Goal: Information Seeking & Learning: Learn about a topic

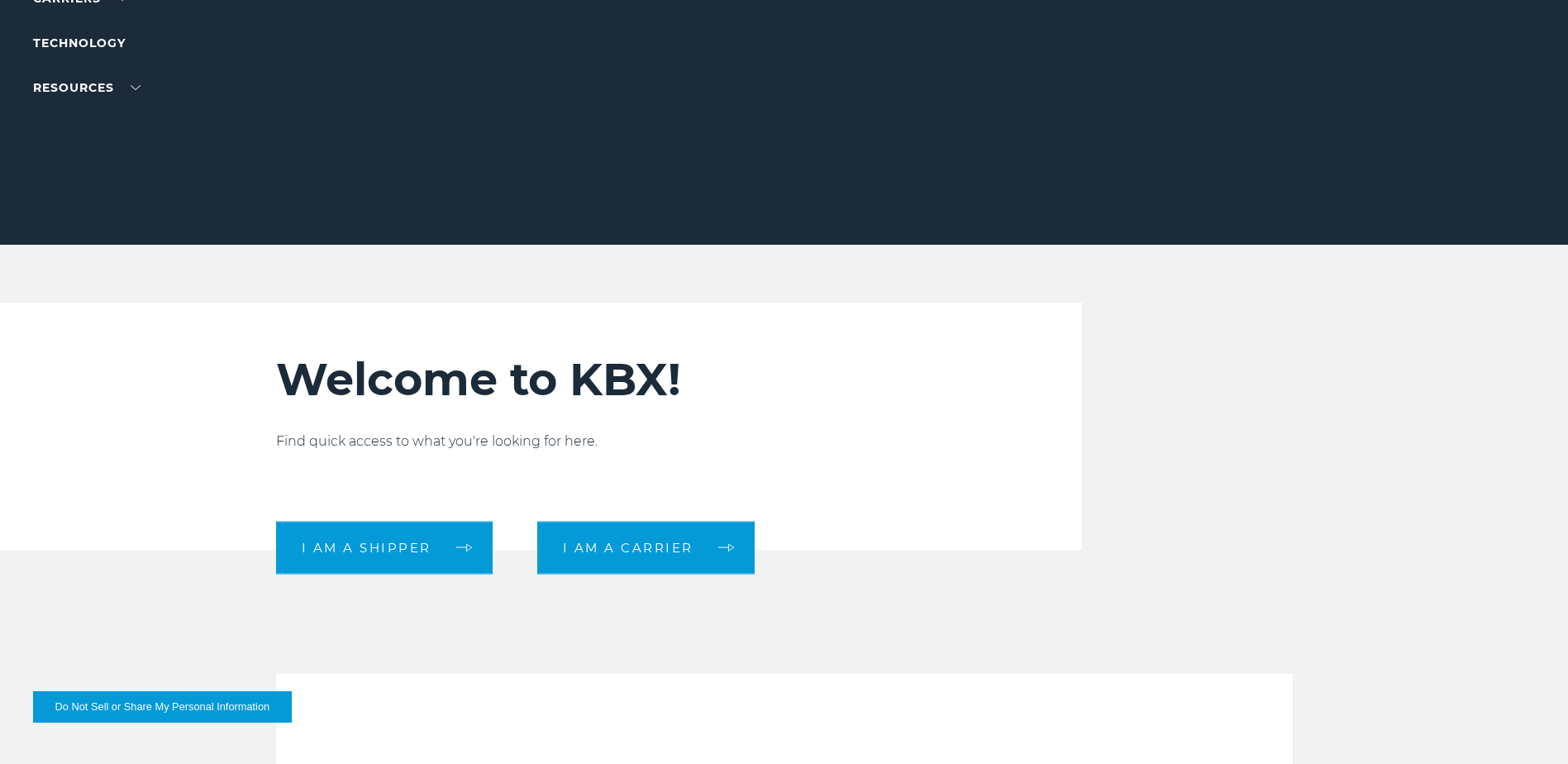
scroll to position [331, 0]
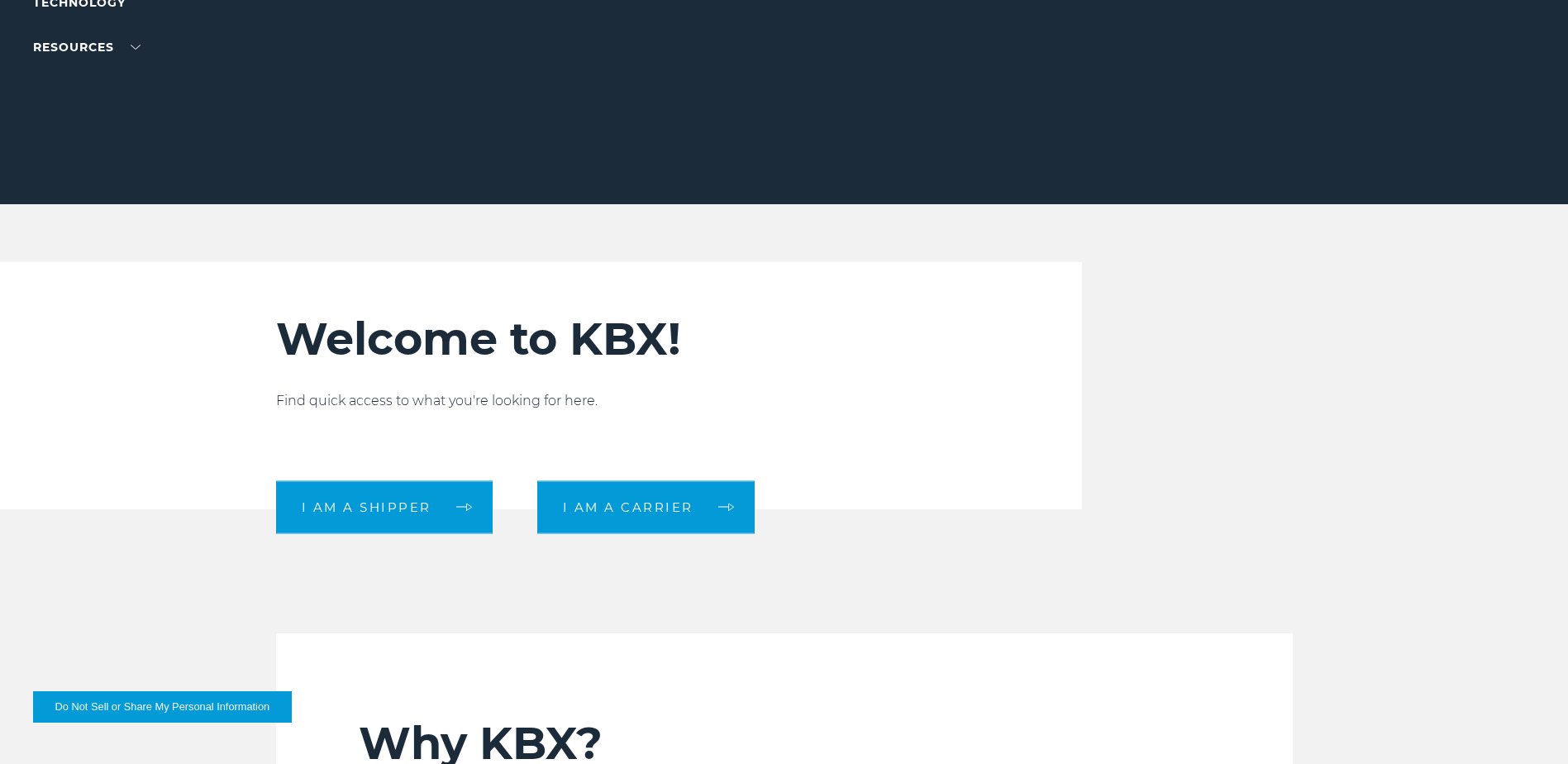
click at [128, 705] on button "Do Not Sell or Share My Personal Information" at bounding box center [162, 707] width 259 height 31
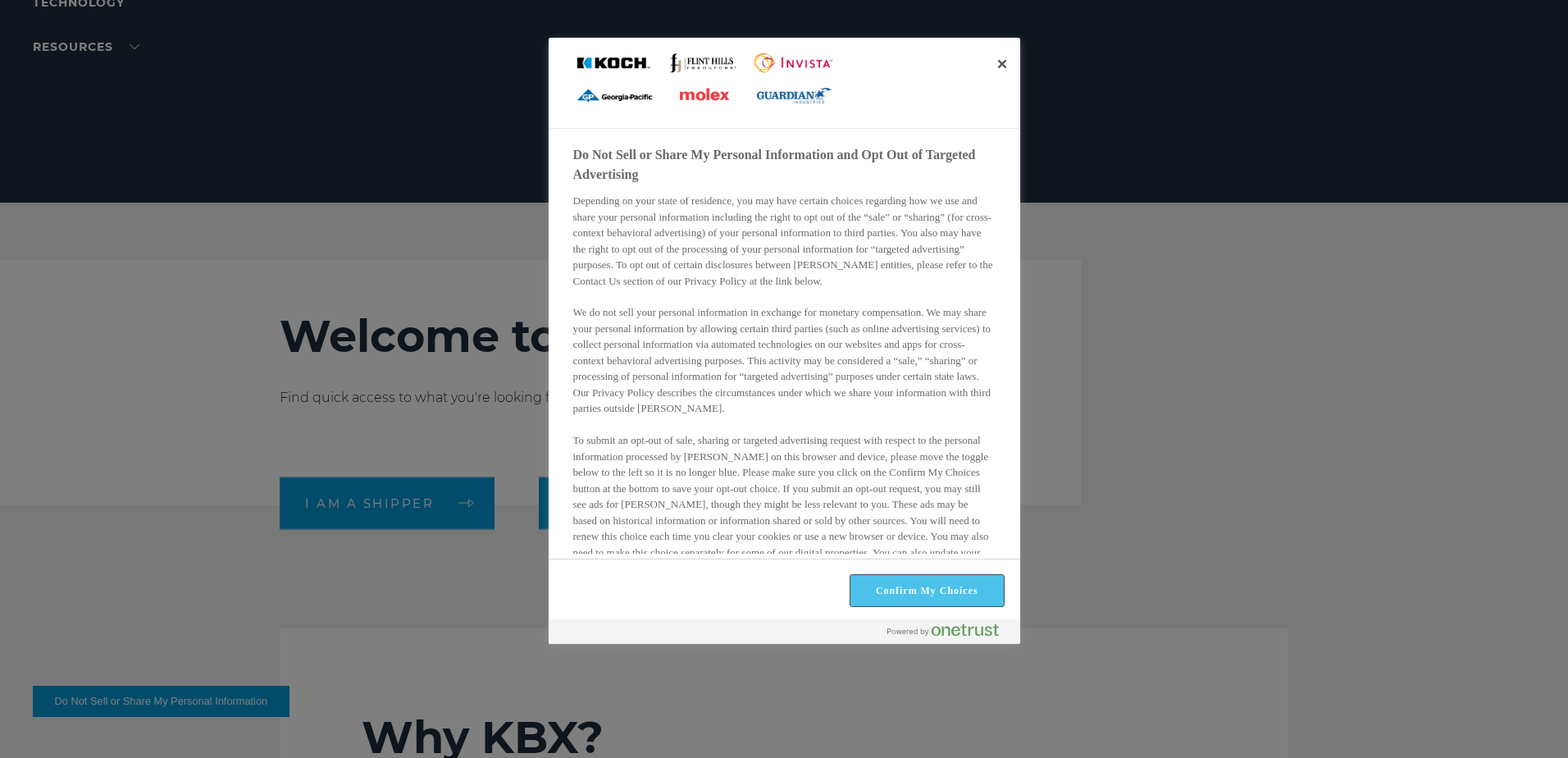
click at [952, 596] on button "Confirm My Choices" at bounding box center [928, 591] width 154 height 31
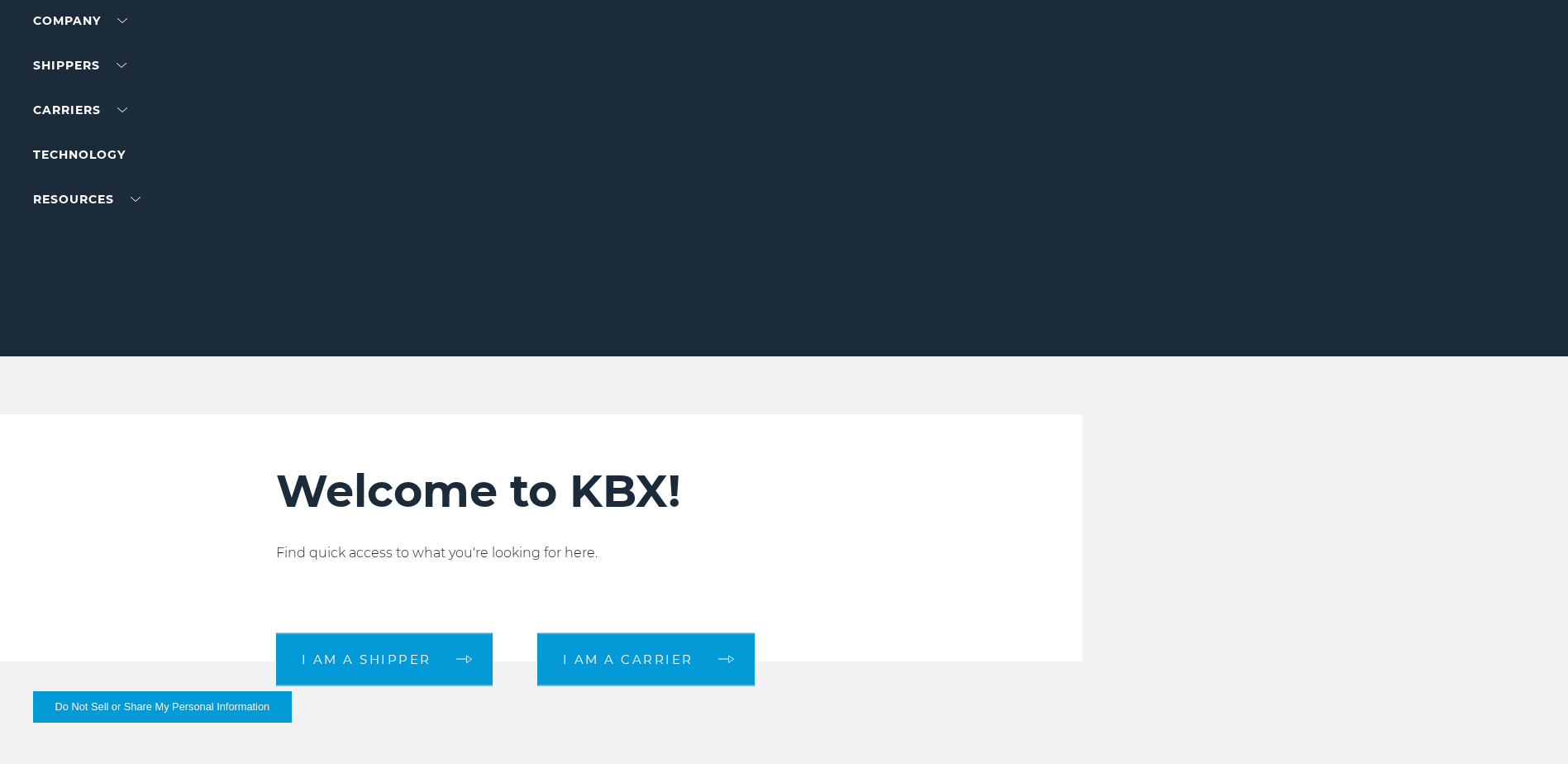
scroll to position [0, 0]
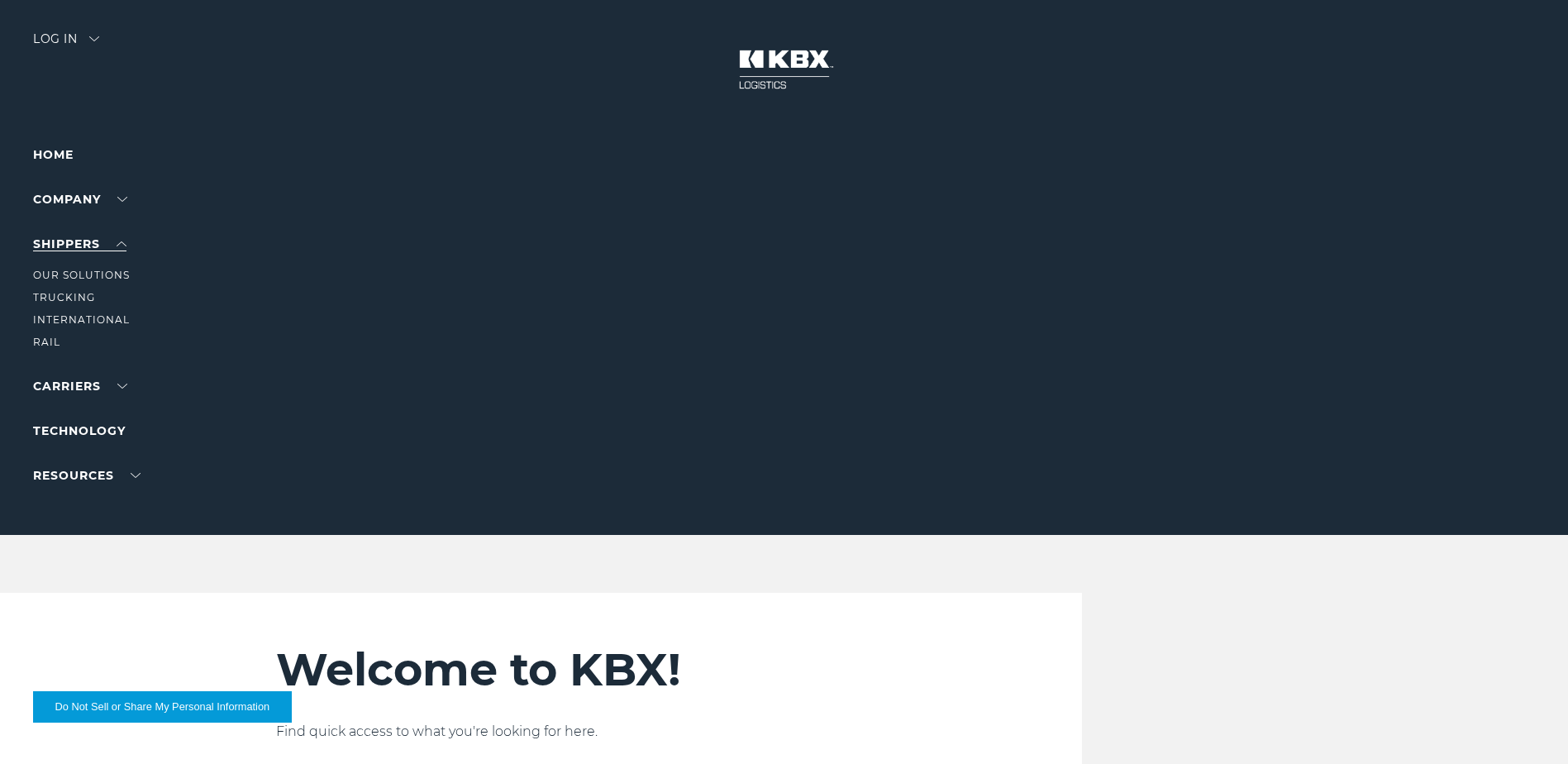
click at [78, 242] on link "SHIPPERS" at bounding box center [79, 244] width 93 height 15
click at [71, 271] on link "Our Solutions" at bounding box center [81, 275] width 97 height 12
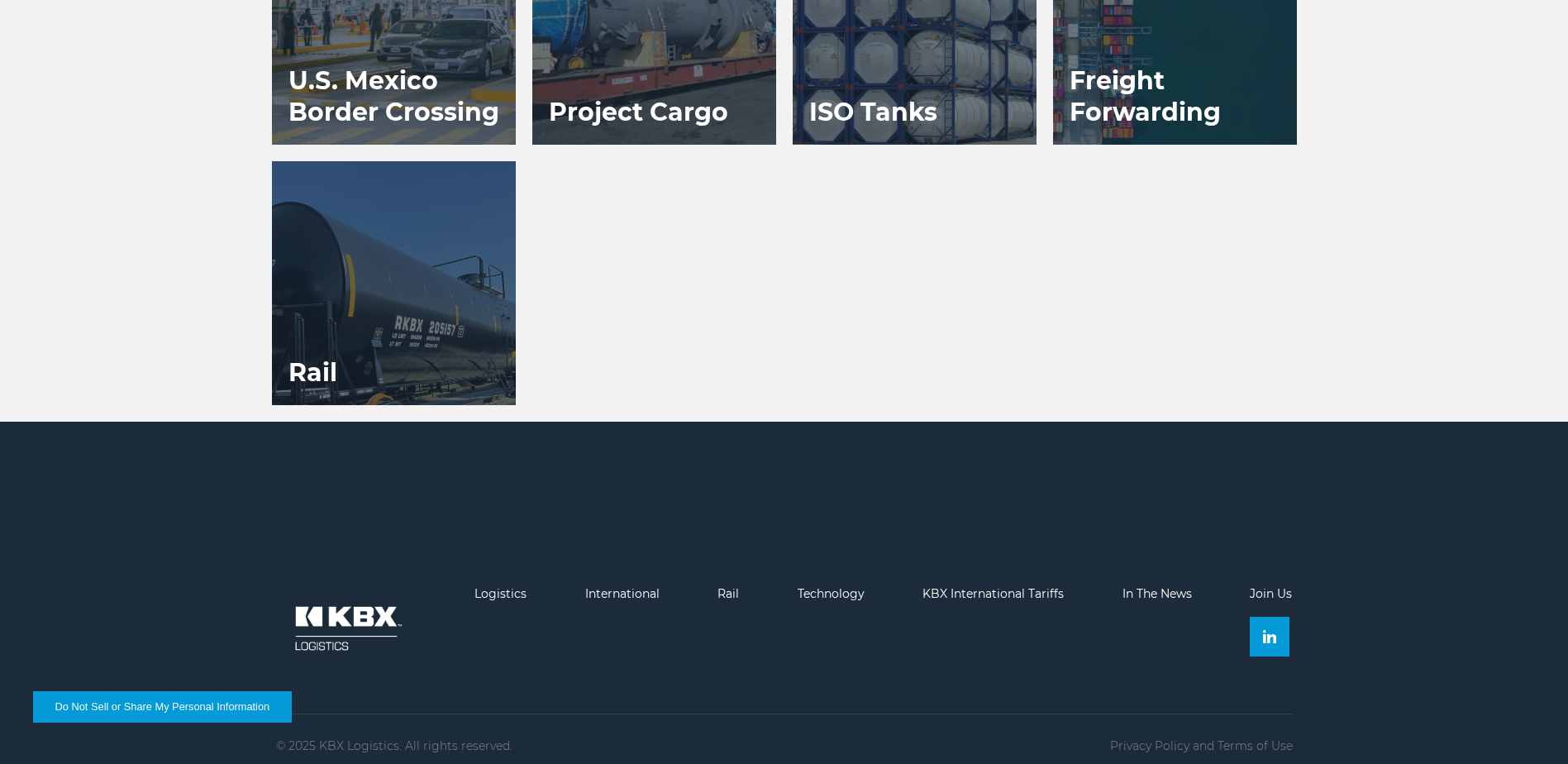
scroll to position [1613, 0]
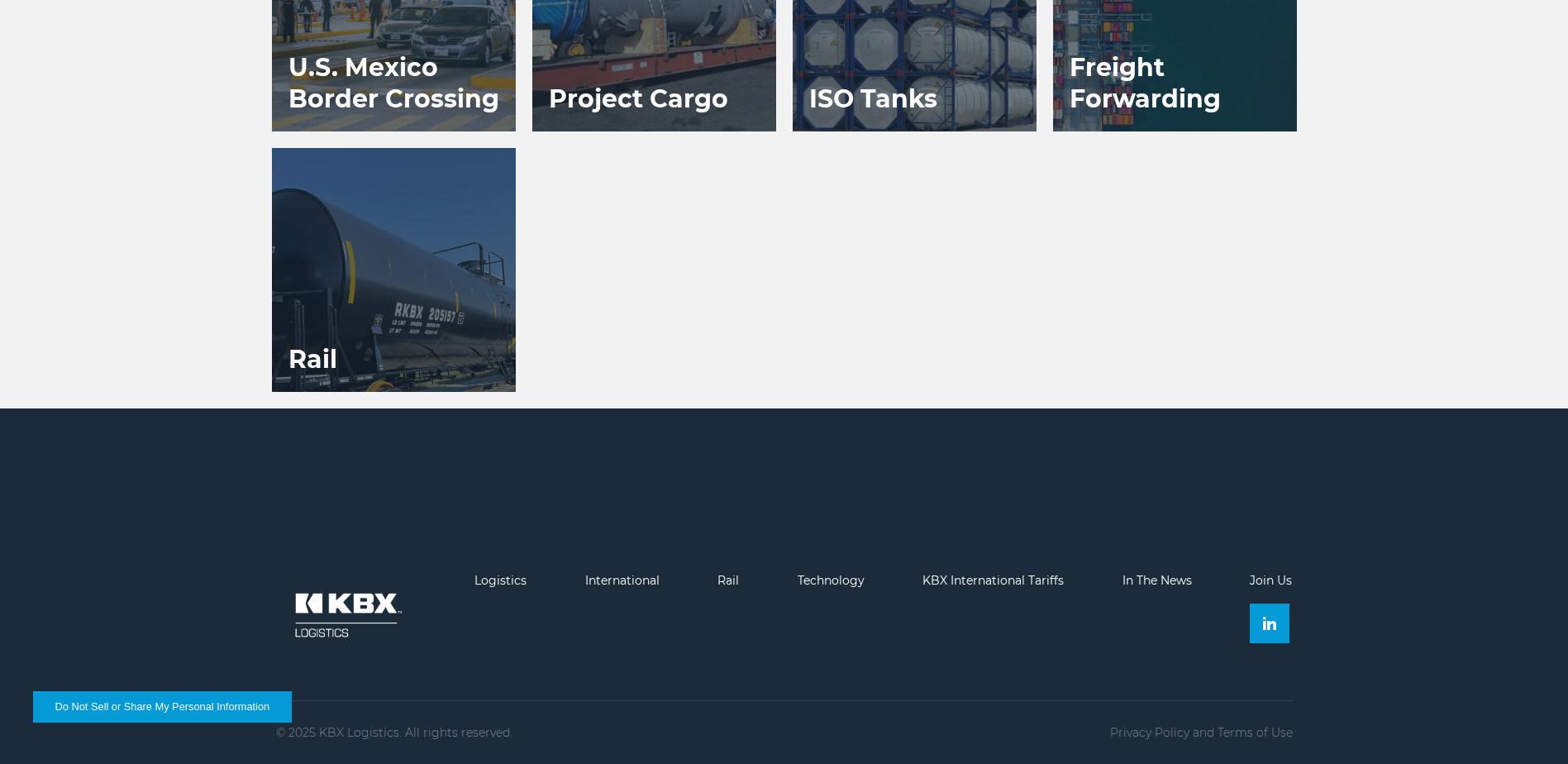
drag, startPoint x: 504, startPoint y: 581, endPoint x: 527, endPoint y: 566, distance: 27.5
click at [505, 581] on link "Logistics" at bounding box center [501, 580] width 52 height 15
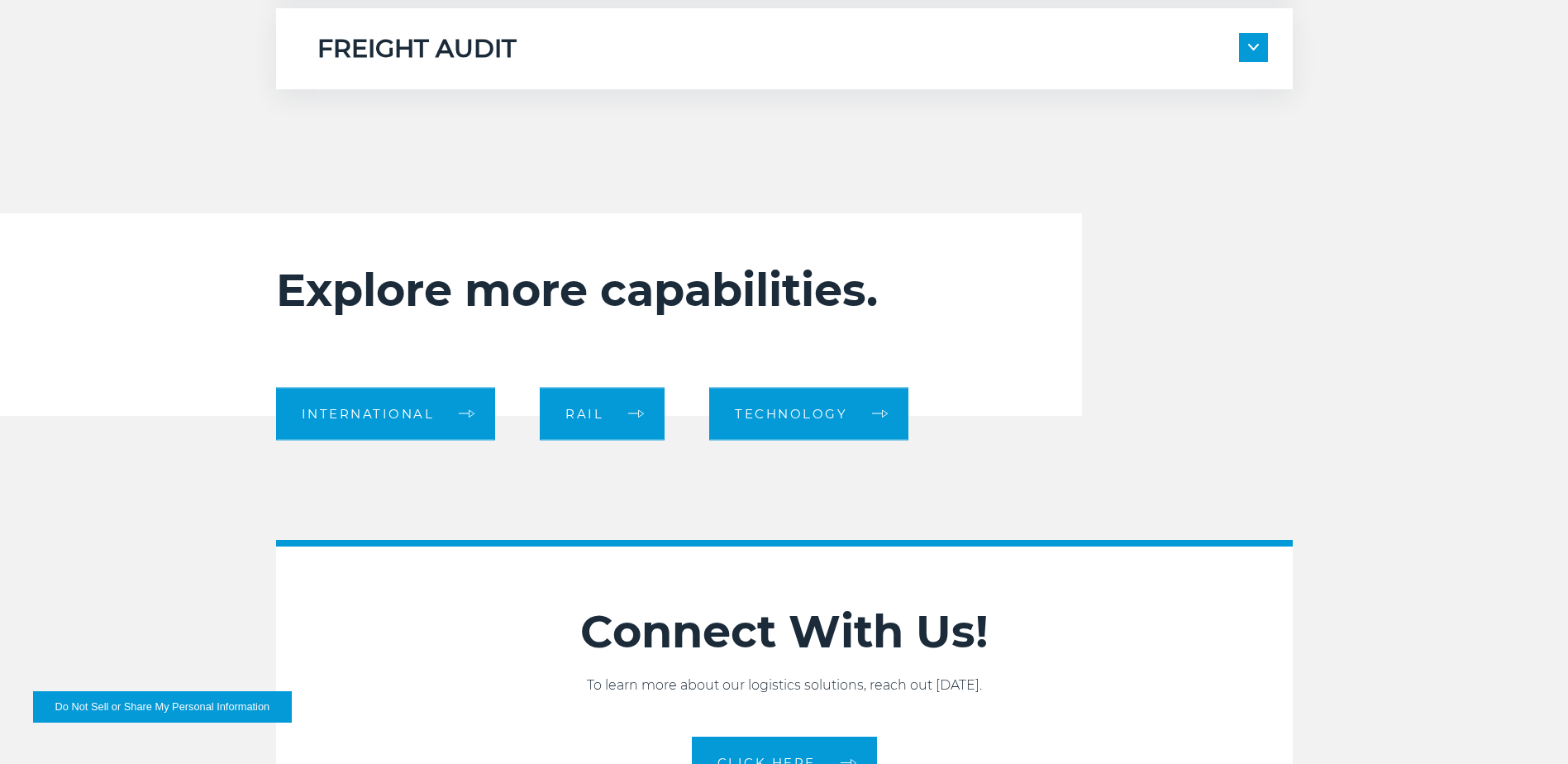
scroll to position [1323, 0]
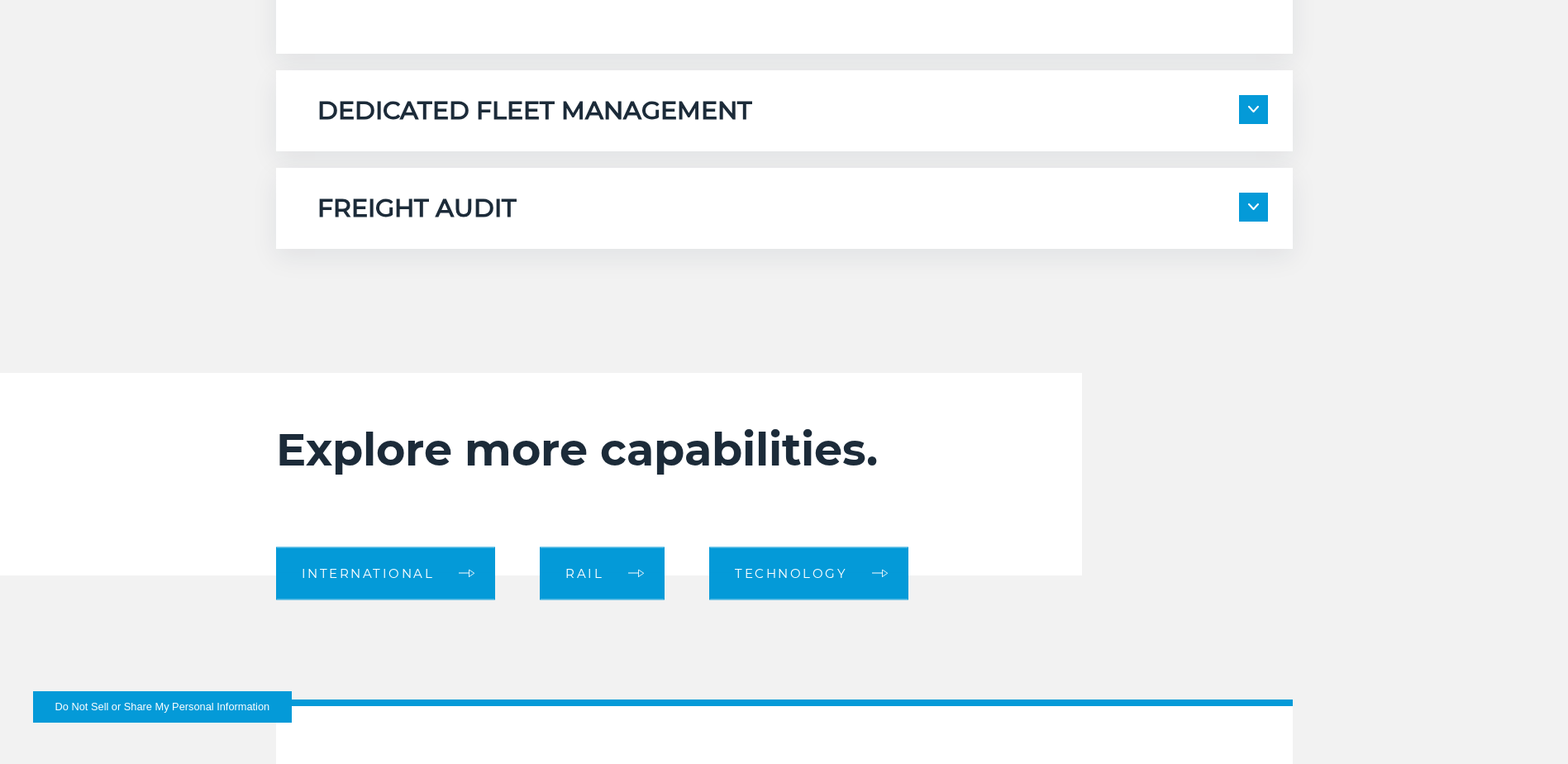
click at [1251, 213] on span at bounding box center [1253, 206] width 29 height 29
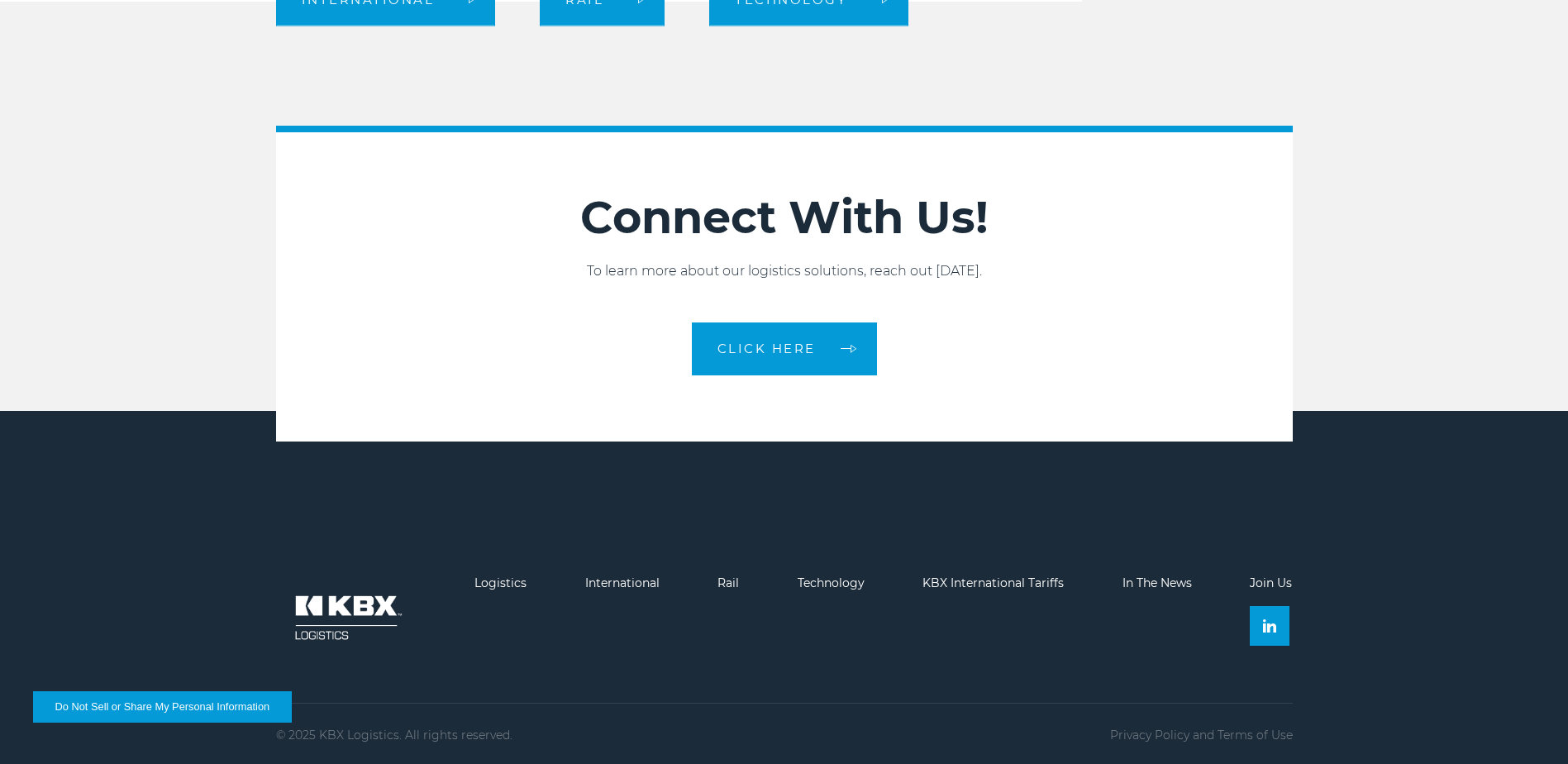
scroll to position [2240, 0]
